Goal: Information Seeking & Learning: Check status

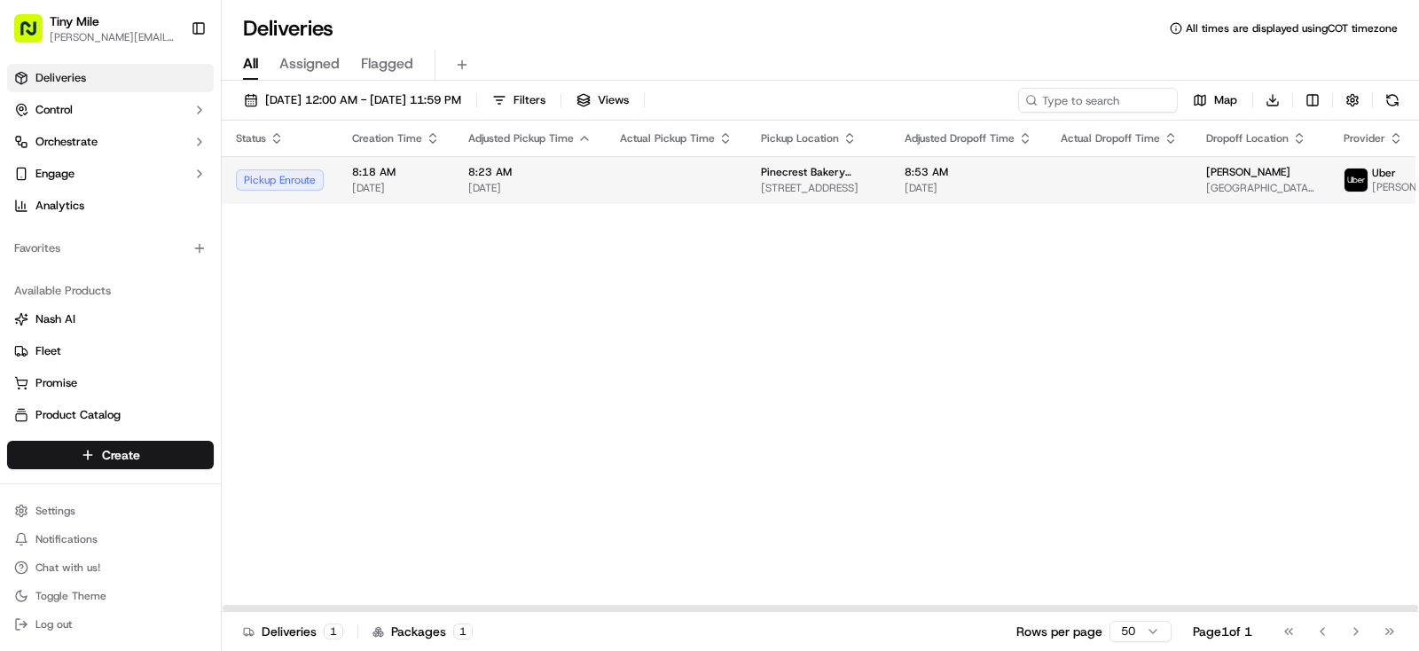
click at [765, 163] on td "Pinecrest Bakery ([GEOGRAPHIC_DATA]) [STREET_ADDRESS]" at bounding box center [819, 180] width 144 height 48
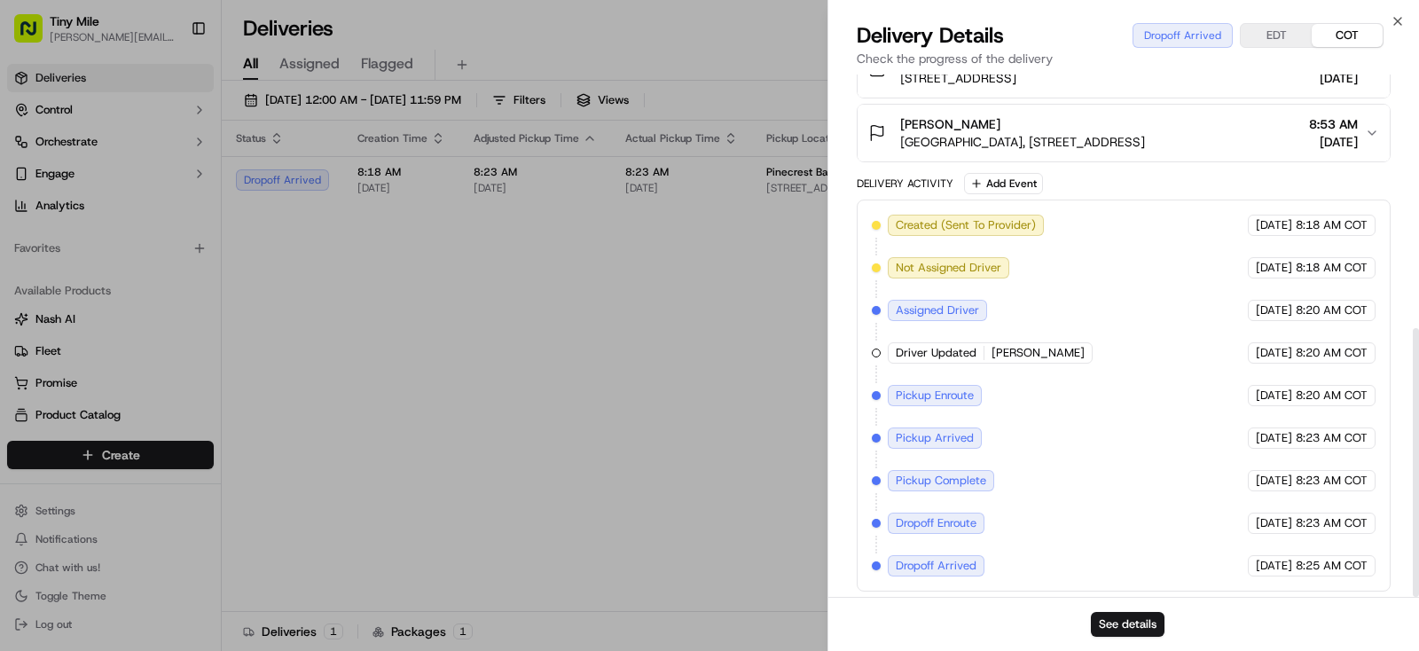
scroll to position [493, 0]
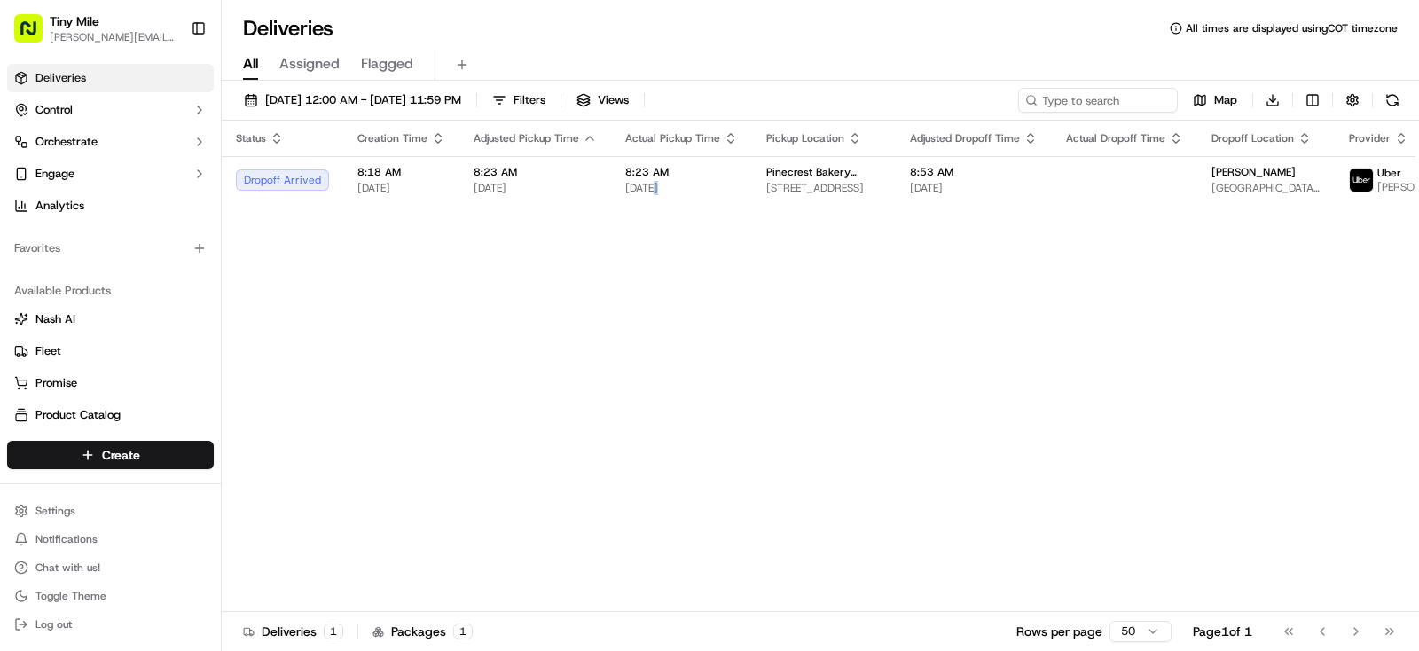
click at [655, 411] on body "Tiny Mile [PERSON_NAME][EMAIL_ADDRESS] Toggle Sidebar Deliveries Control Orches…" at bounding box center [709, 325] width 1419 height 651
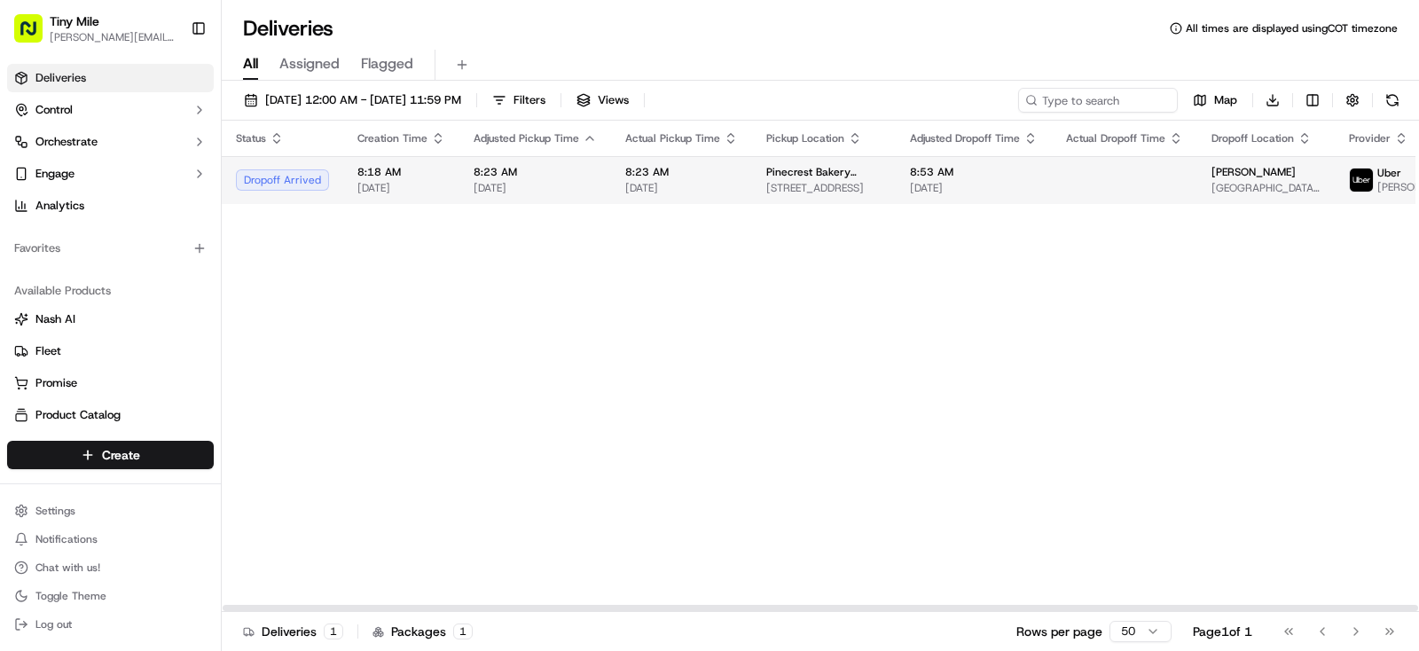
click at [859, 182] on td "Pinecrest Bakery ([GEOGRAPHIC_DATA]) [STREET_ADDRESS]" at bounding box center [824, 180] width 144 height 48
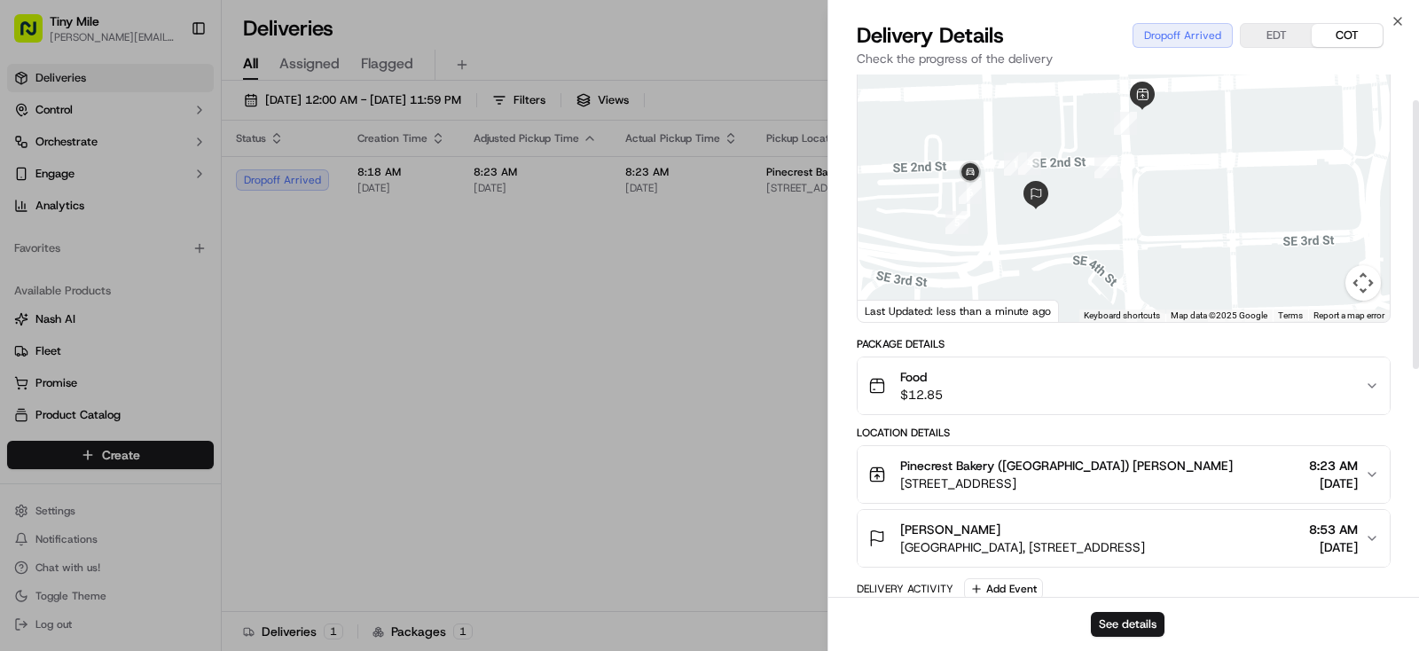
scroll to position [50, 0]
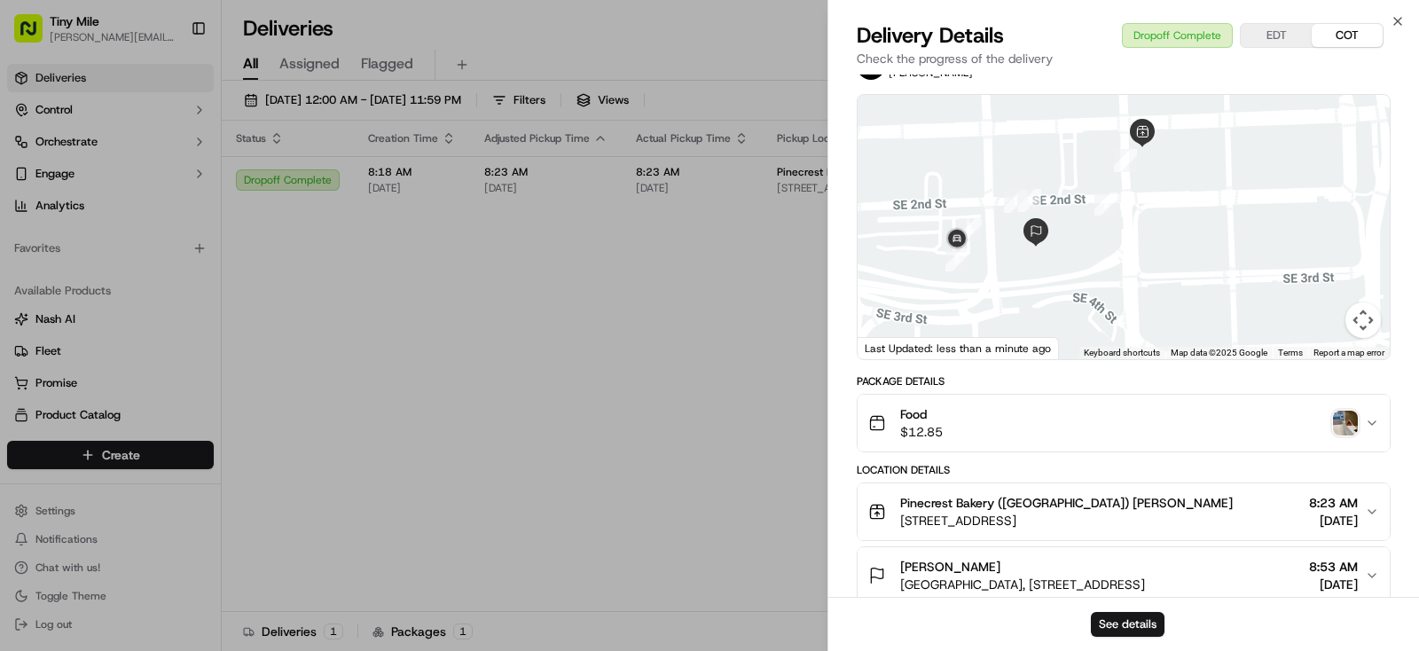
click at [1357, 422] on img "button" at bounding box center [1345, 423] width 25 height 25
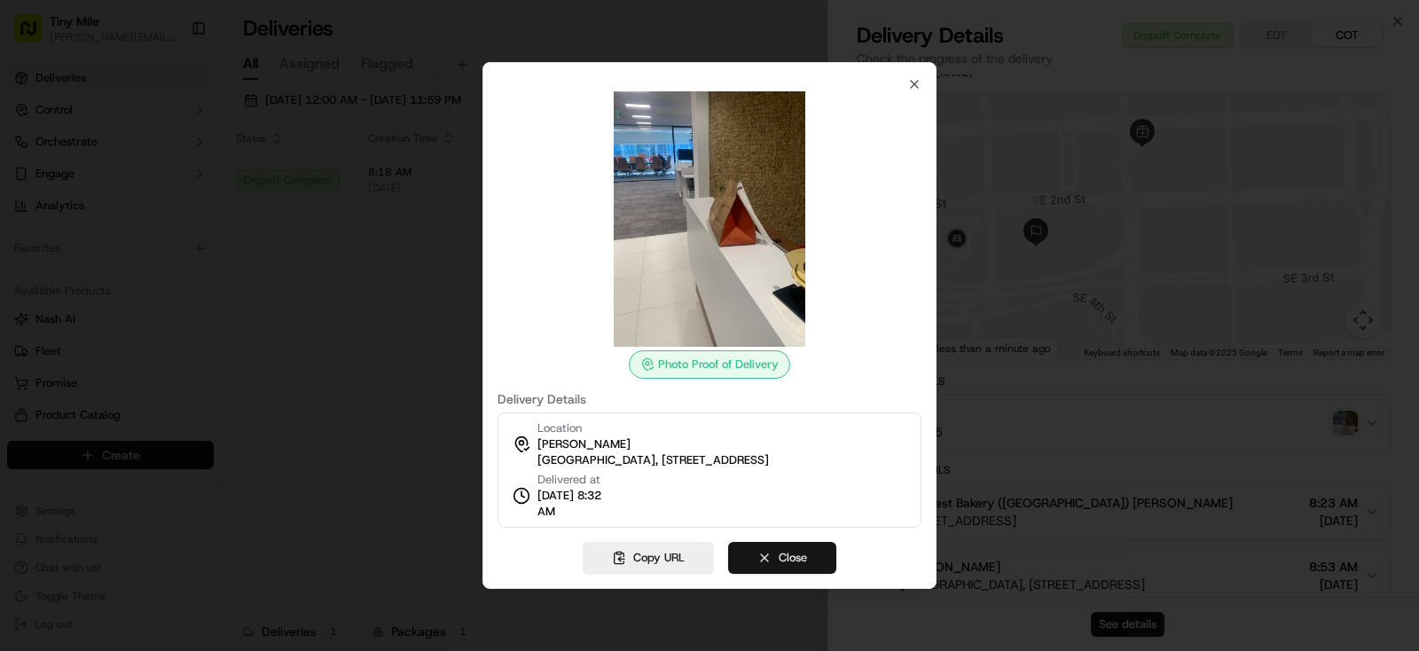
click at [800, 560] on button "Close" at bounding box center [782, 558] width 108 height 32
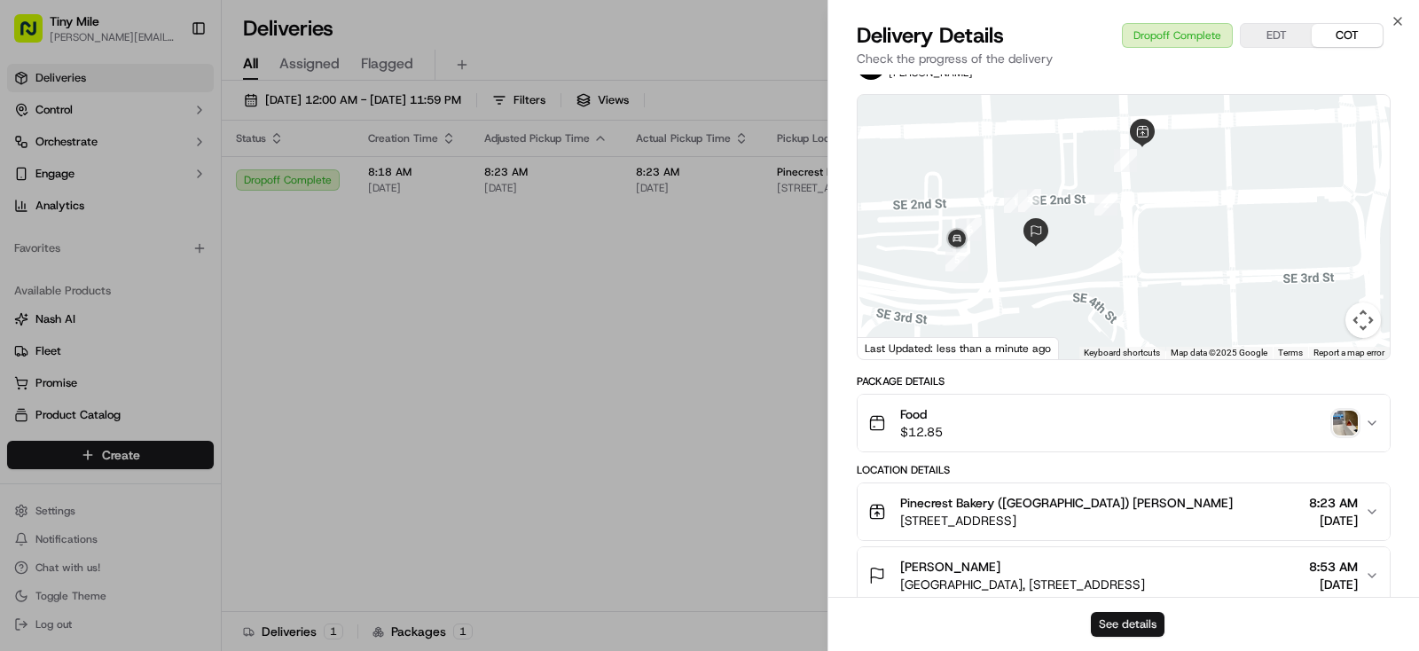
click at [1122, 623] on button "See details" at bounding box center [1128, 624] width 74 height 25
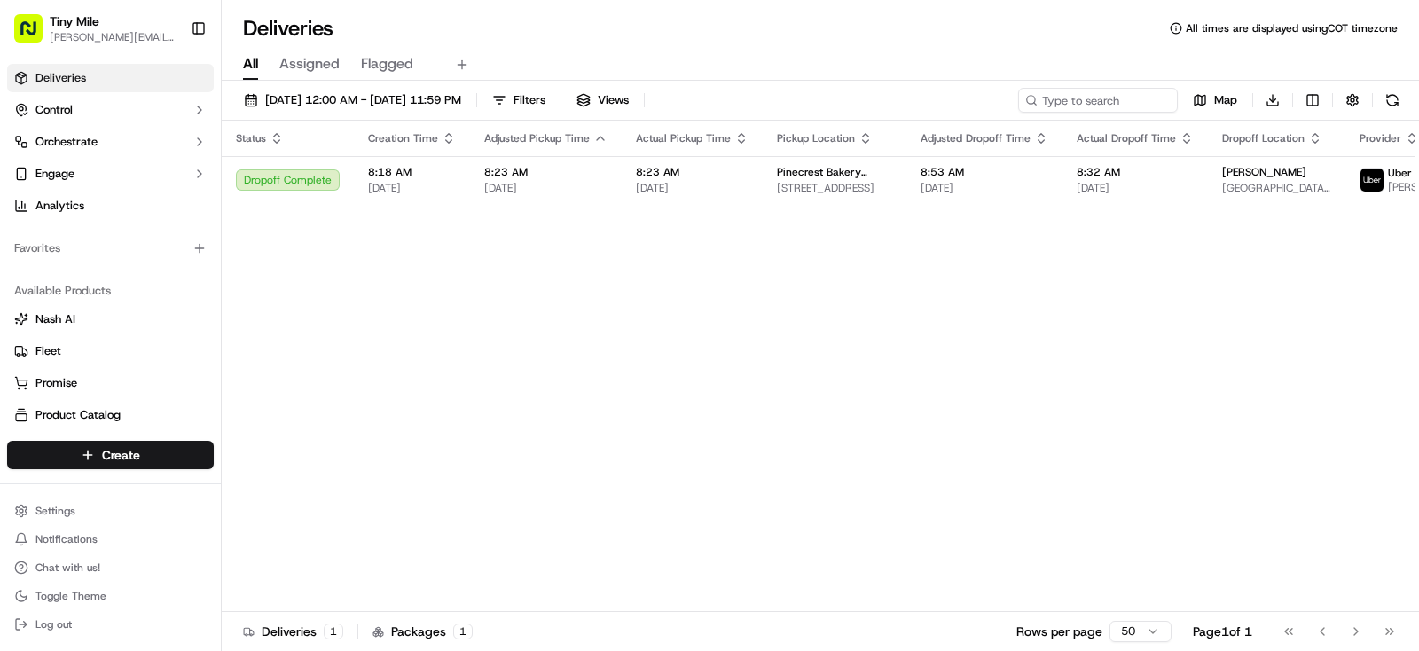
drag, startPoint x: 634, startPoint y: 423, endPoint x: 691, endPoint y: 437, distance: 58.5
click at [632, 423] on body "Tiny Mile [PERSON_NAME][EMAIL_ADDRESS] Toggle Sidebar Deliveries Control Orches…" at bounding box center [709, 325] width 1419 height 651
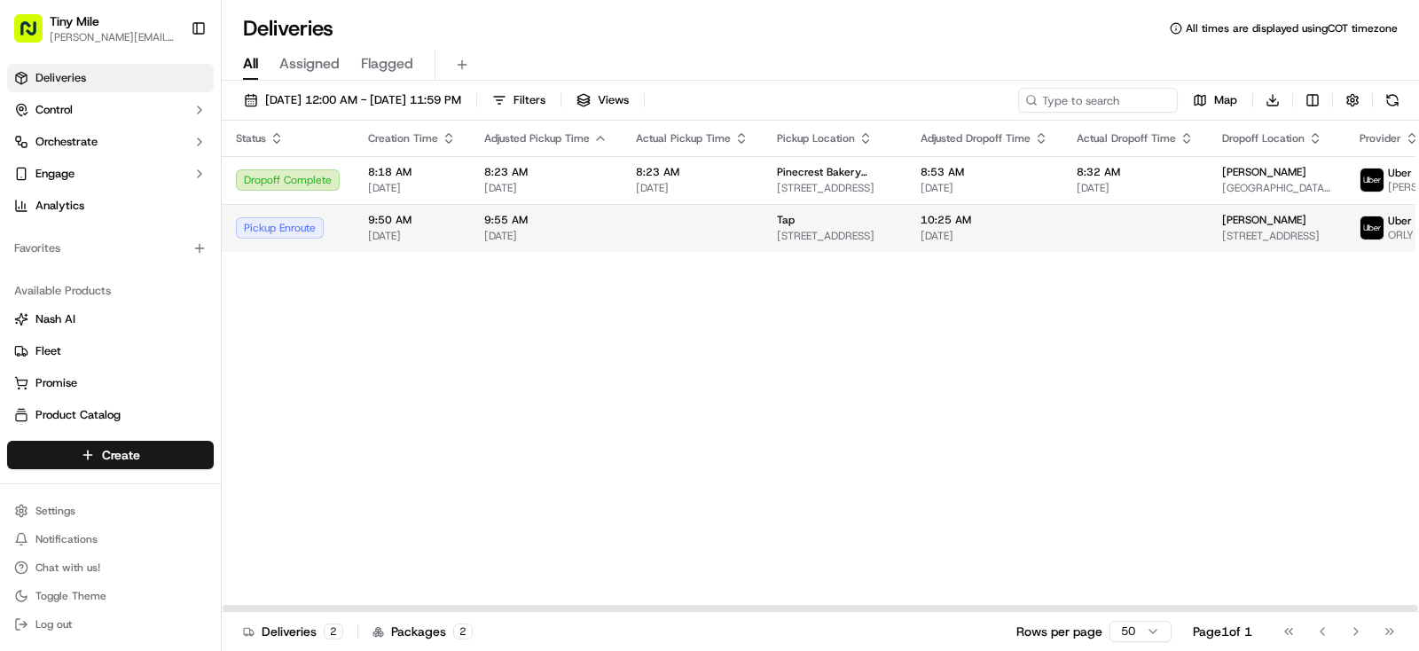
click at [957, 243] on span "[DATE]" at bounding box center [984, 236] width 128 height 14
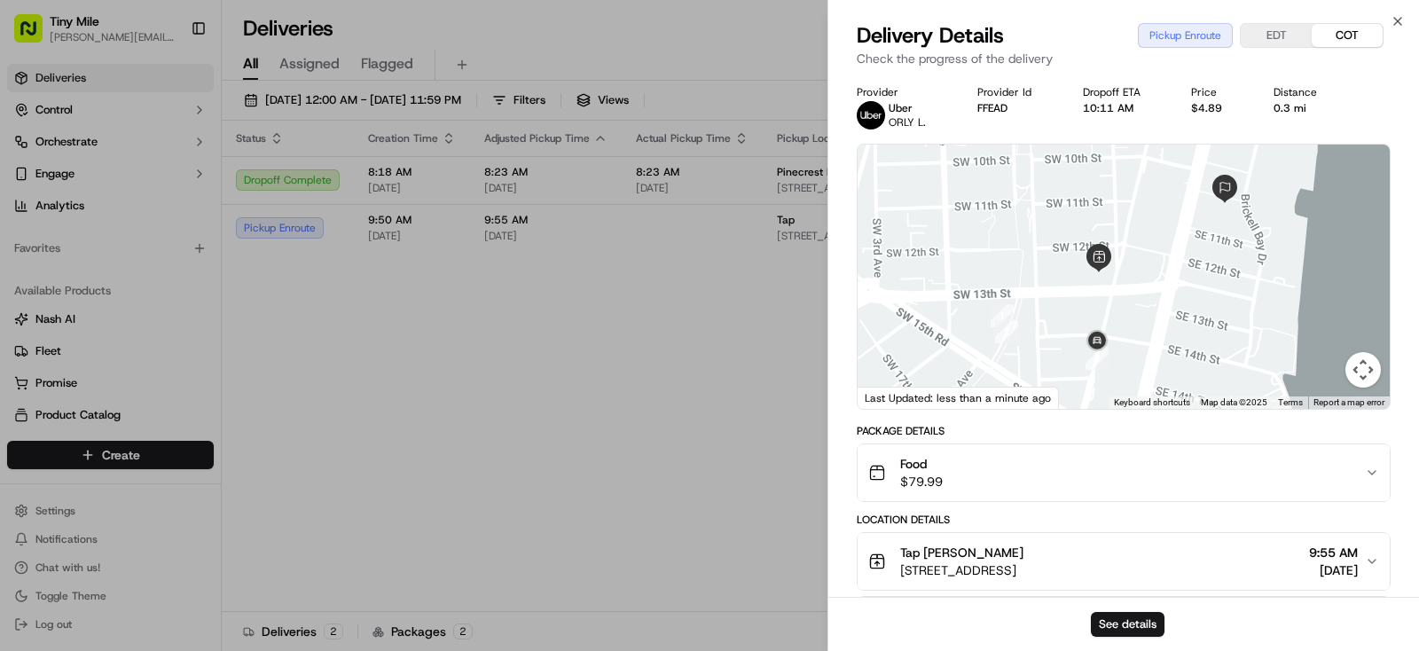
drag, startPoint x: 1177, startPoint y: 287, endPoint x: 1170, endPoint y: 265, distance: 23.0
click at [1170, 265] on div at bounding box center [1123, 277] width 532 height 264
click at [512, 441] on body "Tiny Mile [PERSON_NAME][EMAIL_ADDRESS] Toggle Sidebar Deliveries Control Orches…" at bounding box center [709, 325] width 1419 height 651
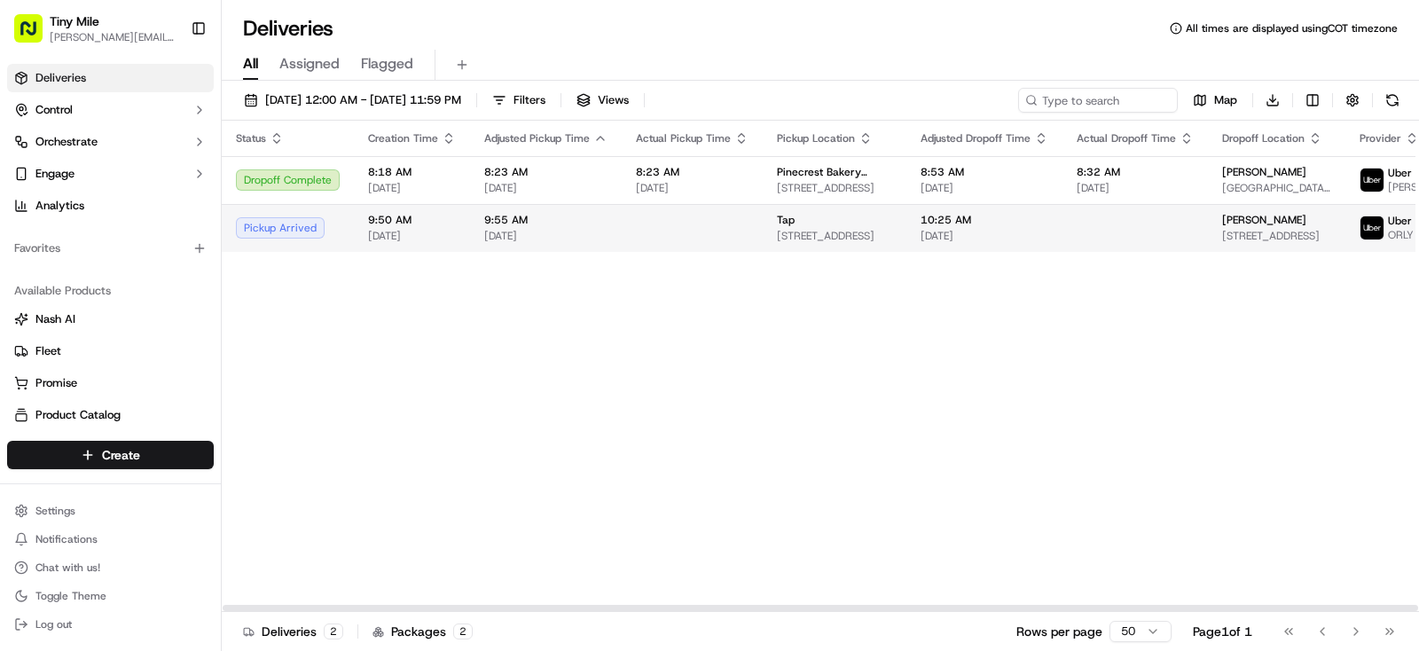
click at [920, 238] on div "10:25 AM [DATE]" at bounding box center [984, 228] width 128 height 30
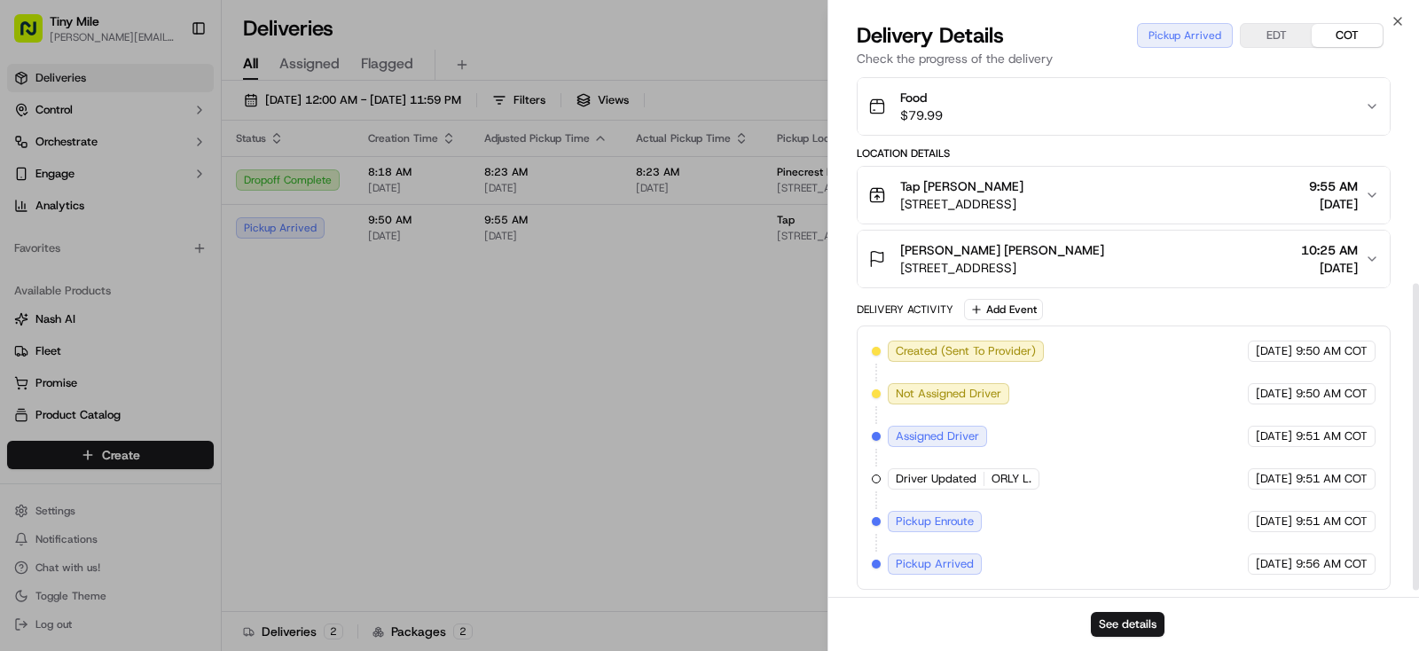
scroll to position [0, 0]
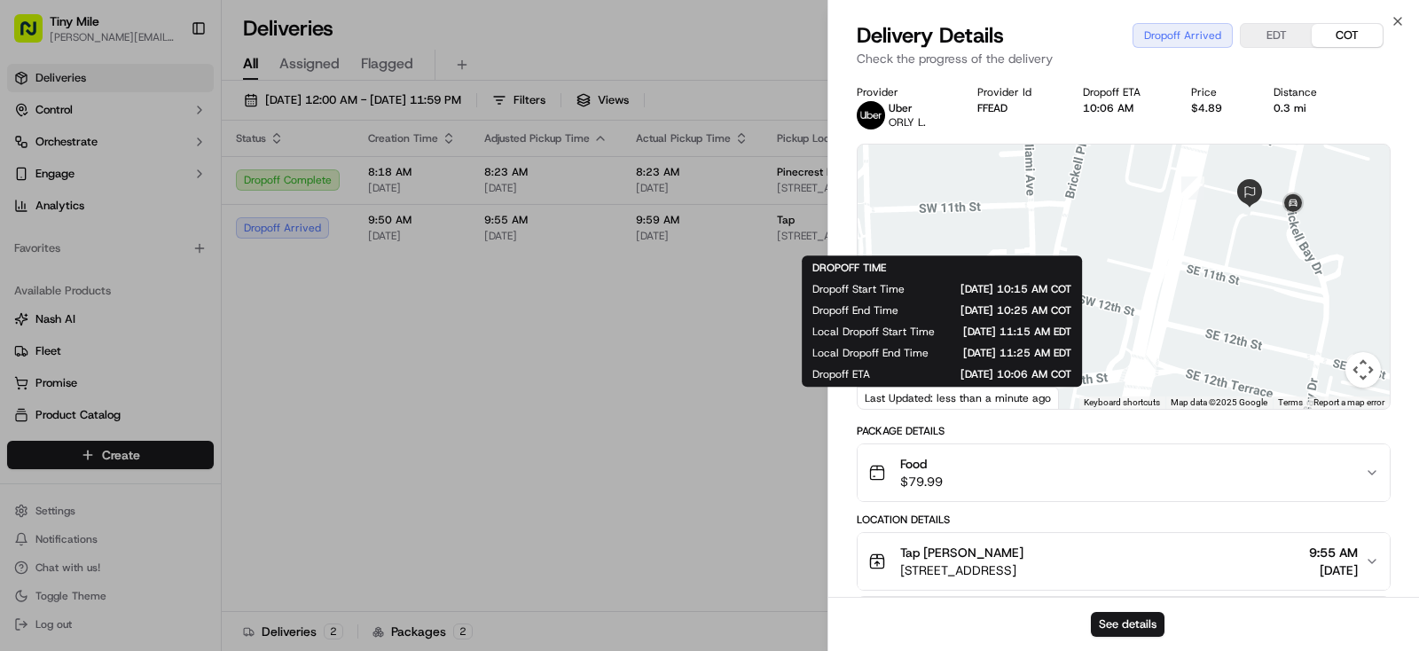
click at [542, 450] on body "Tiny Mile [PERSON_NAME][EMAIL_ADDRESS] Toggle Sidebar Deliveries Control Orches…" at bounding box center [709, 325] width 1419 height 651
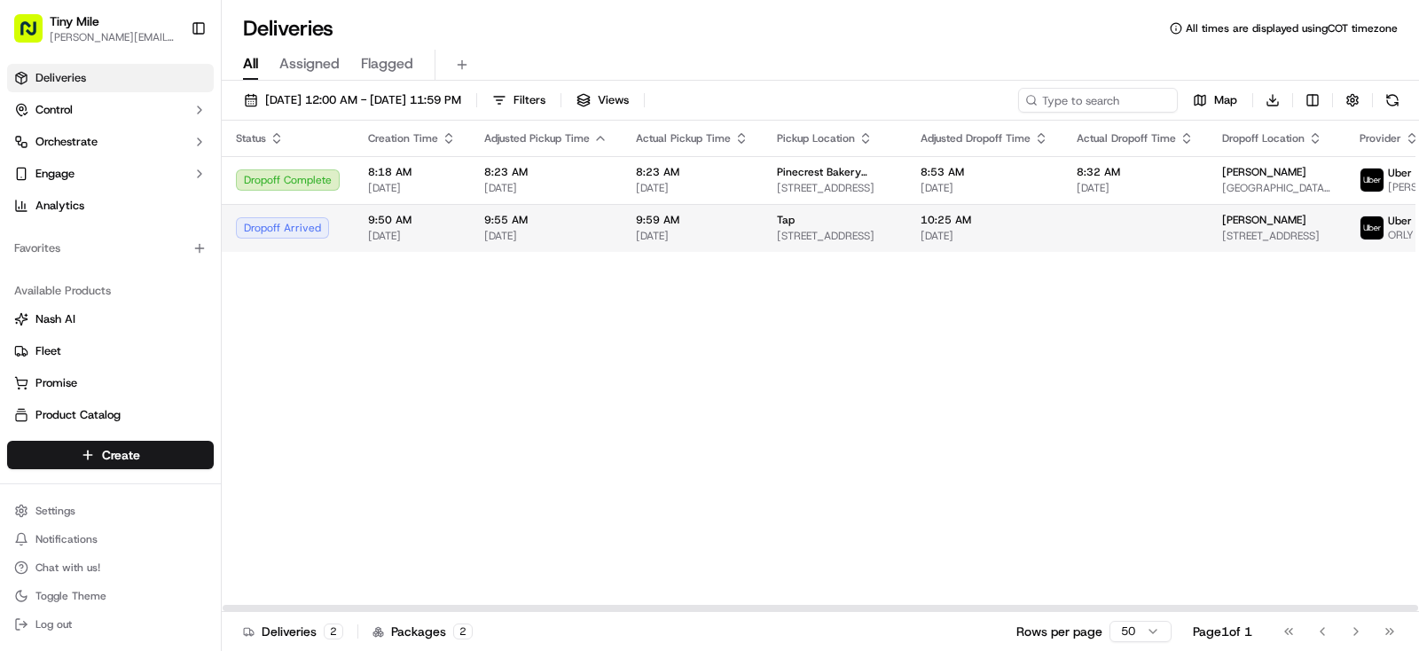
click at [739, 223] on span "9:59 AM" at bounding box center [692, 220] width 113 height 14
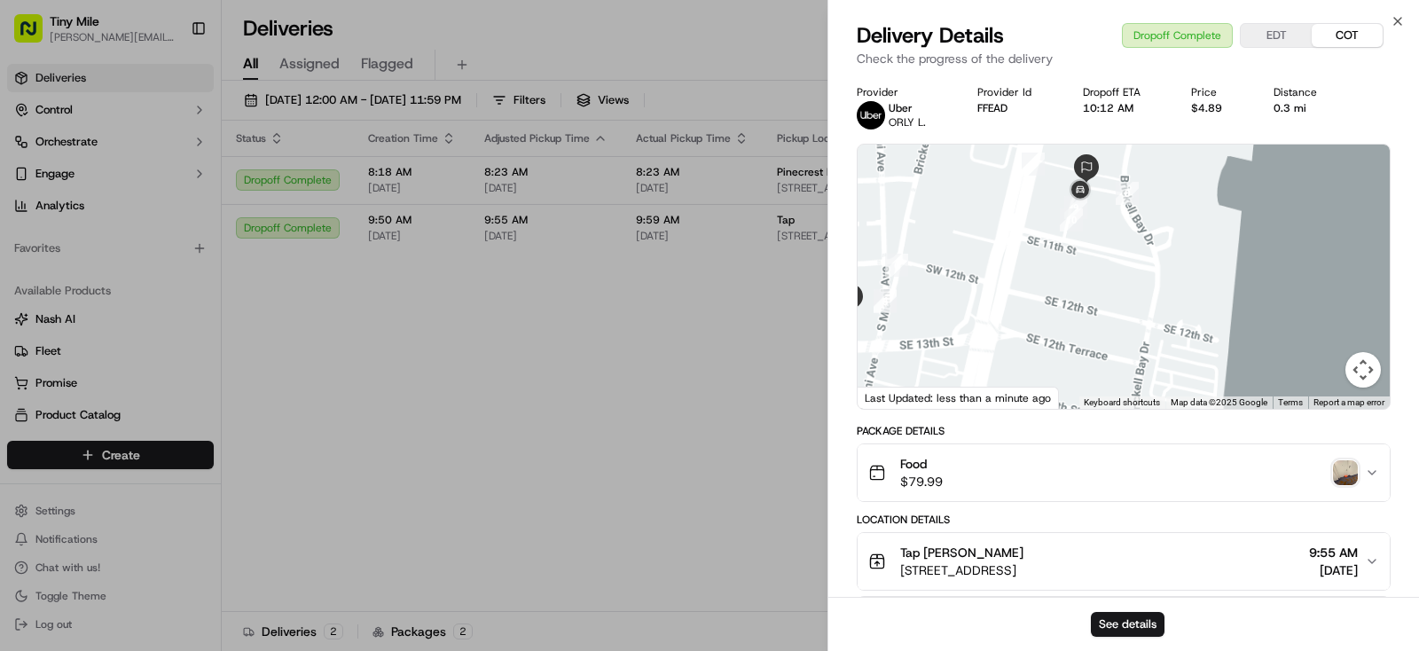
click at [1361, 465] on div "Food $79.99" at bounding box center [1116, 472] width 497 height 35
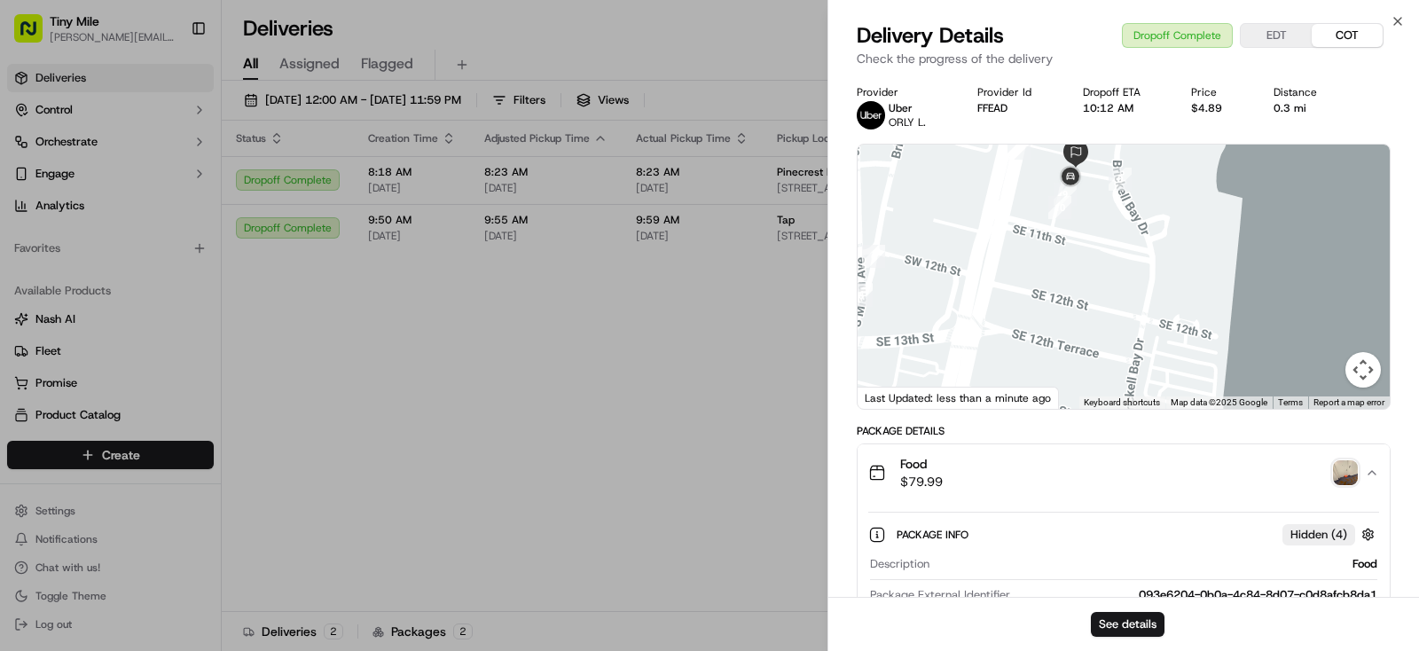
click at [1346, 468] on img "button" at bounding box center [1345, 472] width 25 height 25
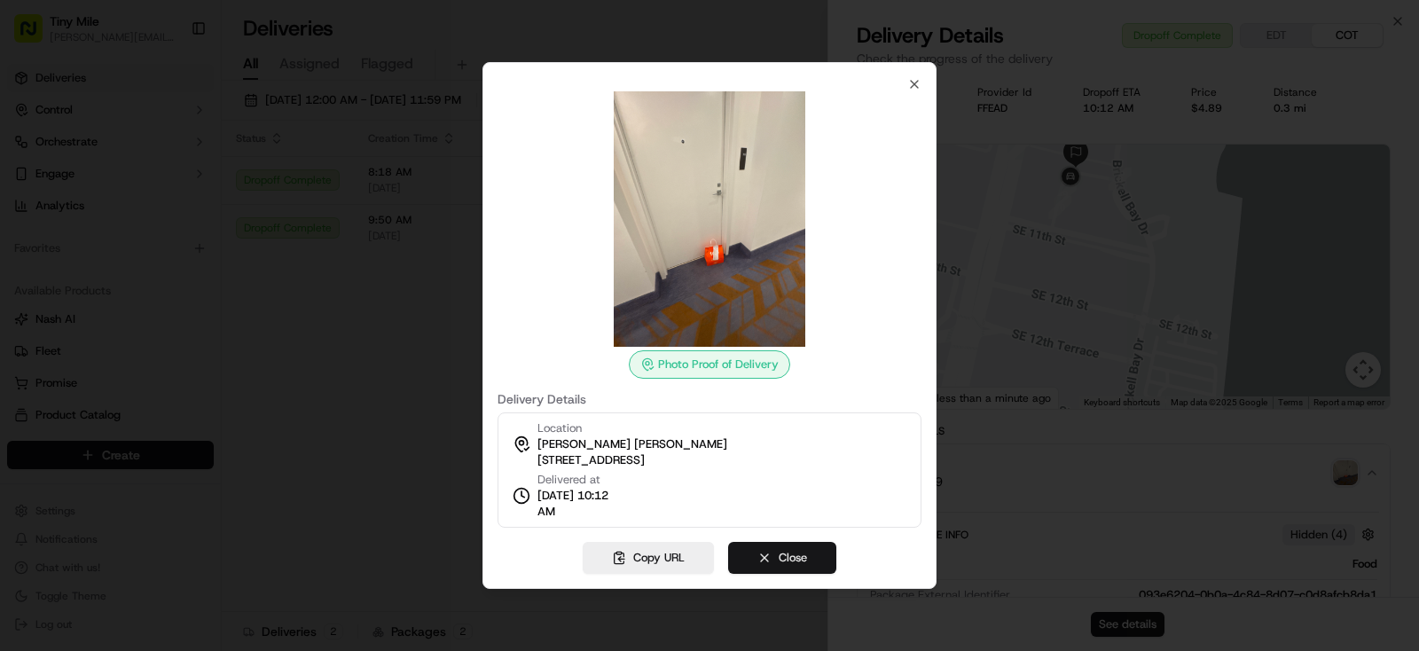
click at [769, 557] on button "Close" at bounding box center [782, 558] width 108 height 32
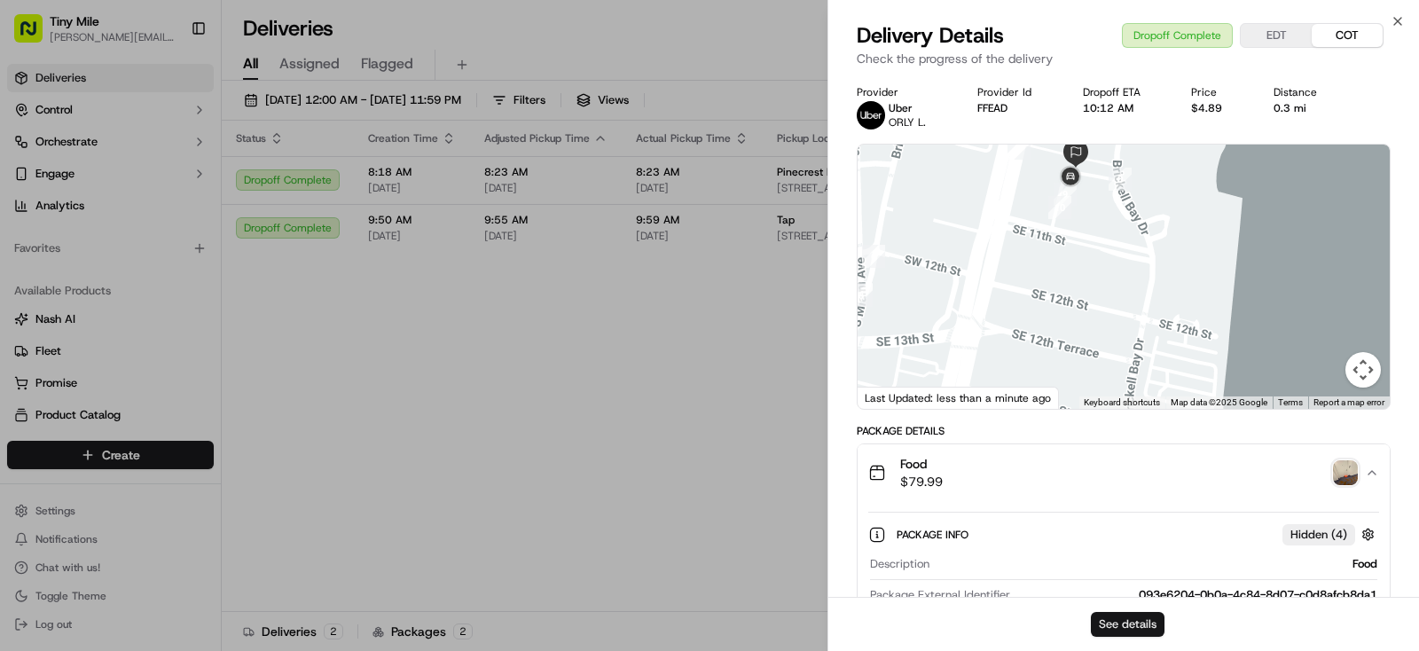
click at [1123, 626] on button "See details" at bounding box center [1128, 624] width 74 height 25
click at [574, 423] on body "Tiny Mile [PERSON_NAME][EMAIL_ADDRESS] Toggle Sidebar Deliveries Control Orches…" at bounding box center [709, 325] width 1419 height 651
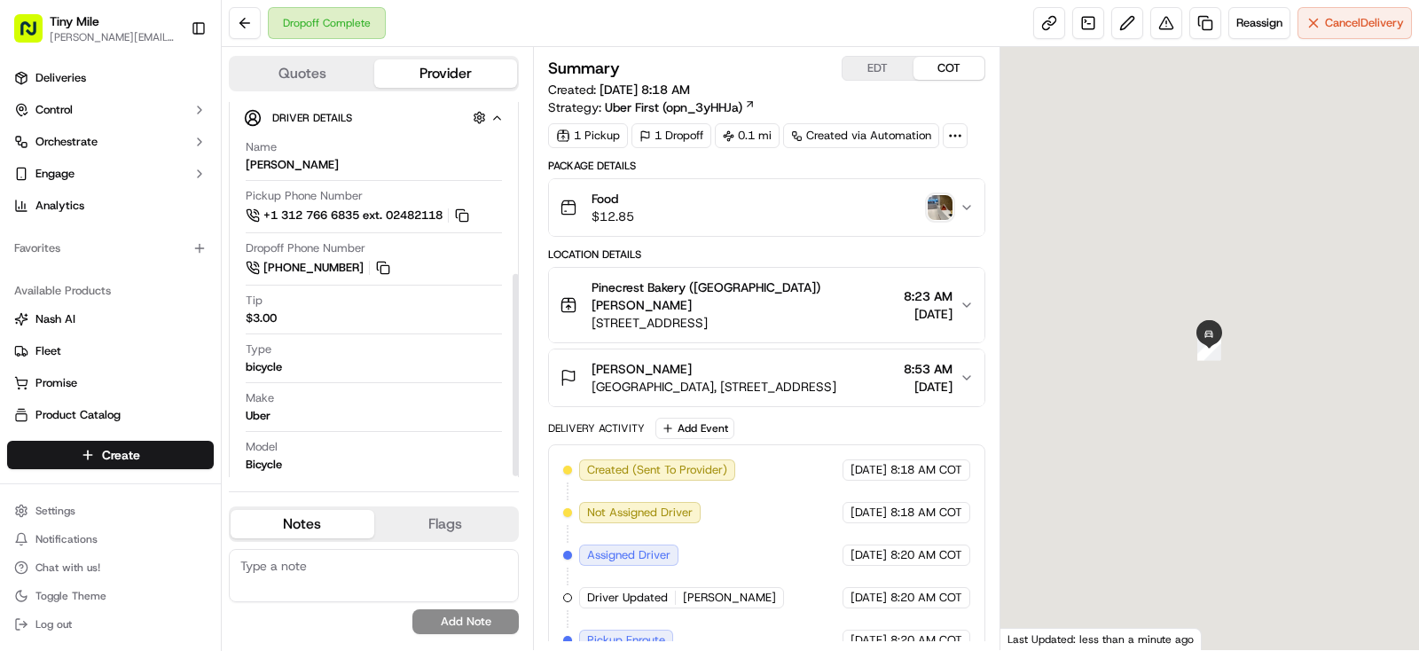
scroll to position [321, 0]
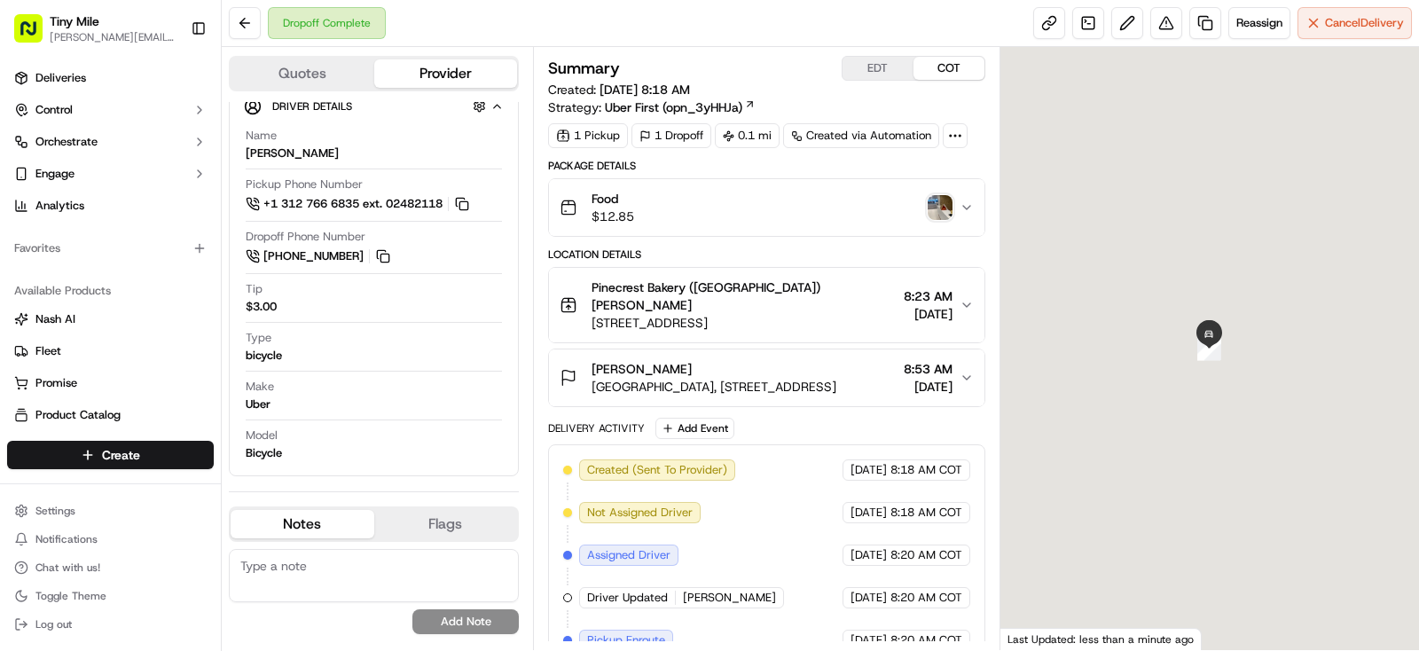
click at [935, 192] on div "Food $12.85" at bounding box center [759, 207] width 400 height 35
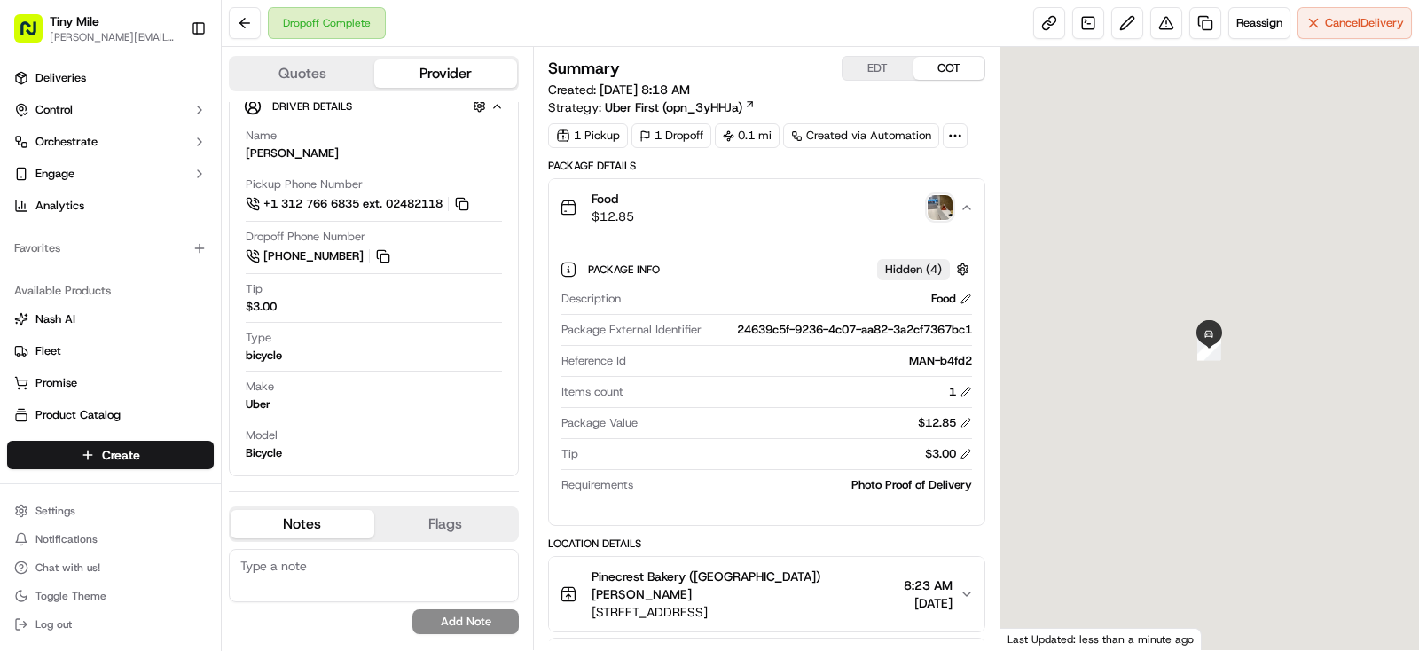
click at [942, 199] on img "button" at bounding box center [939, 207] width 25 height 25
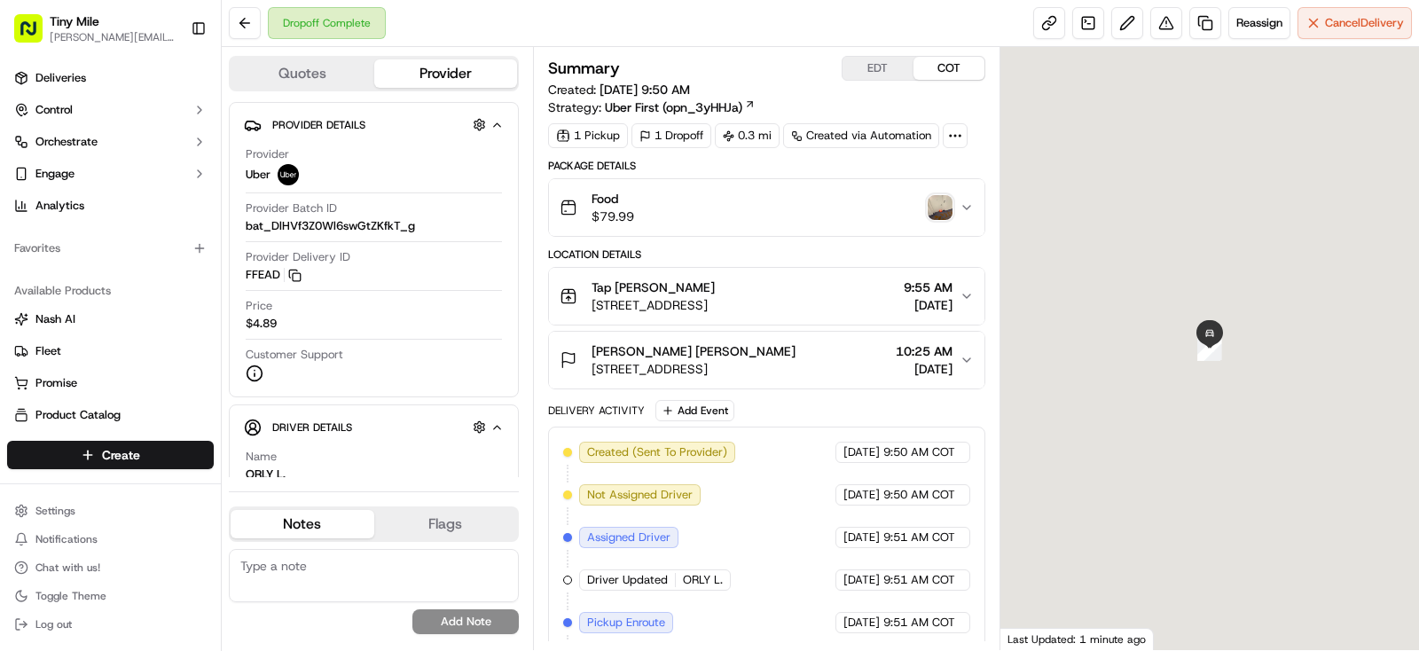
click at [942, 207] on img "button" at bounding box center [939, 207] width 25 height 25
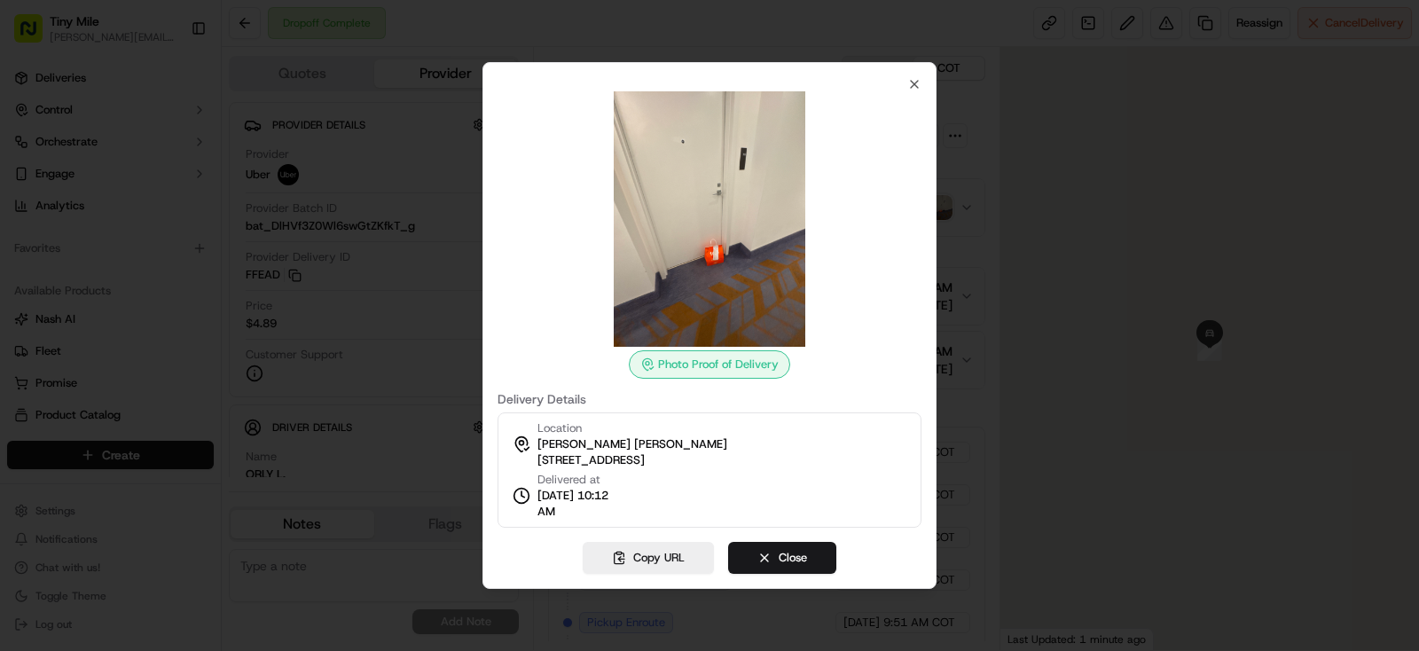
drag, startPoint x: 640, startPoint y: 557, endPoint x: 1282, endPoint y: 87, distance: 795.6
click at [646, 554] on button "Copy URL" at bounding box center [648, 558] width 131 height 32
drag, startPoint x: 801, startPoint y: 550, endPoint x: 778, endPoint y: 536, distance: 26.3
click at [802, 549] on button "Close" at bounding box center [782, 558] width 108 height 32
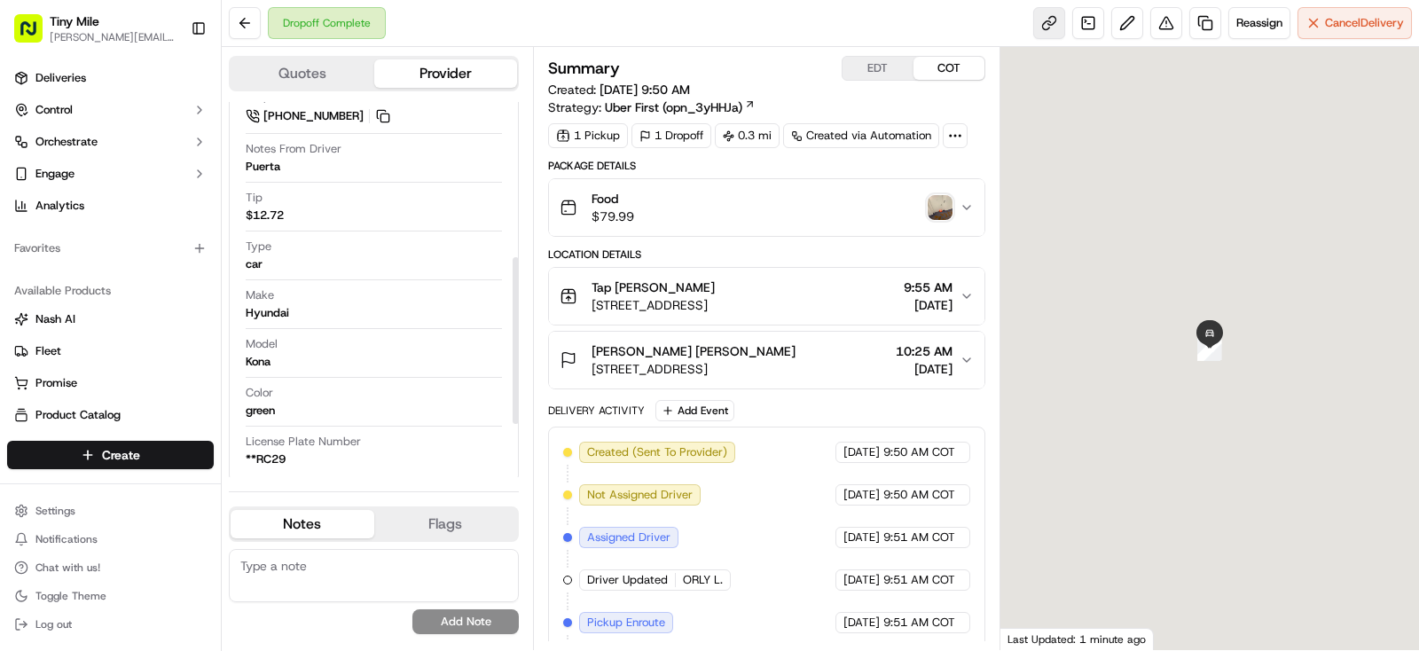
scroll to position [465, 0]
